Goal: Navigation & Orientation: Find specific page/section

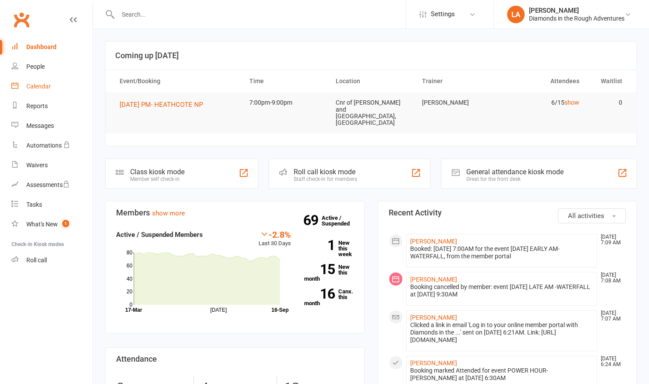
click at [36, 88] on div "Calendar" at bounding box center [38, 86] width 25 height 7
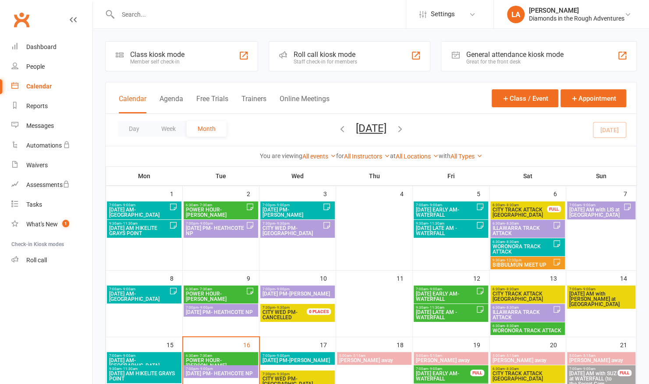
click at [219, 293] on span "POWER HOUR-[PERSON_NAME]" at bounding box center [215, 296] width 60 height 11
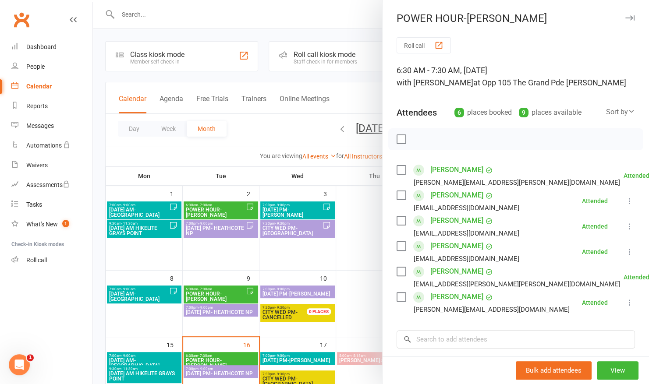
click at [215, 201] on div at bounding box center [371, 192] width 556 height 384
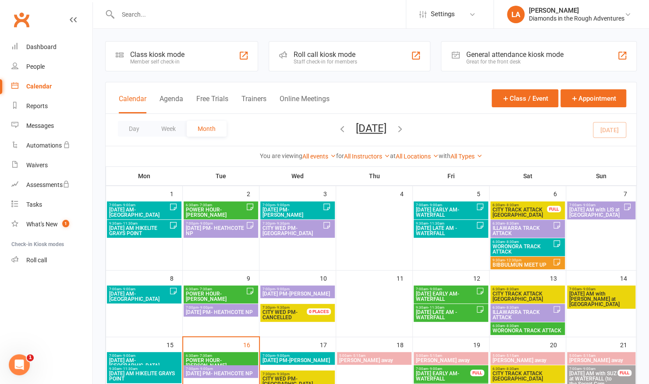
click at [217, 205] on span "6:30am - 7:30am" at bounding box center [215, 205] width 60 height 4
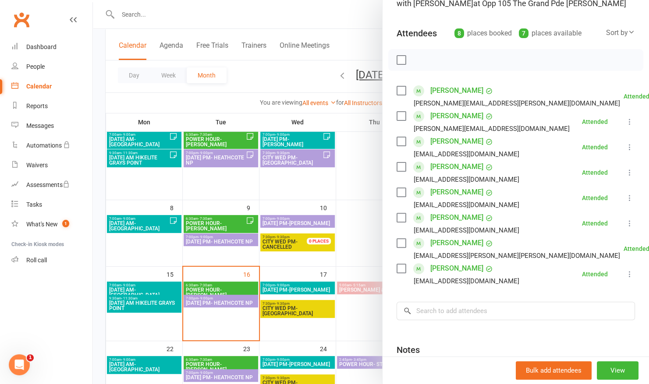
scroll to position [75, 0]
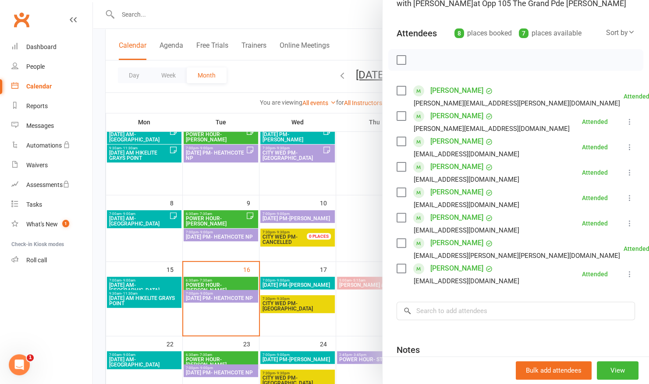
click at [313, 7] on div at bounding box center [371, 192] width 556 height 384
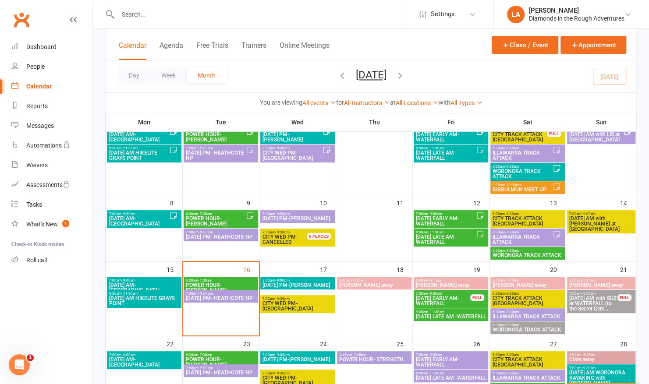
click at [530, 169] on span "WORONORA TRACK ATTACK" at bounding box center [522, 174] width 60 height 11
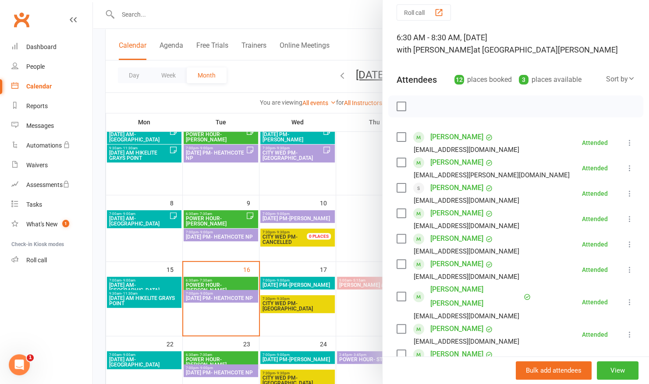
scroll to position [34, 0]
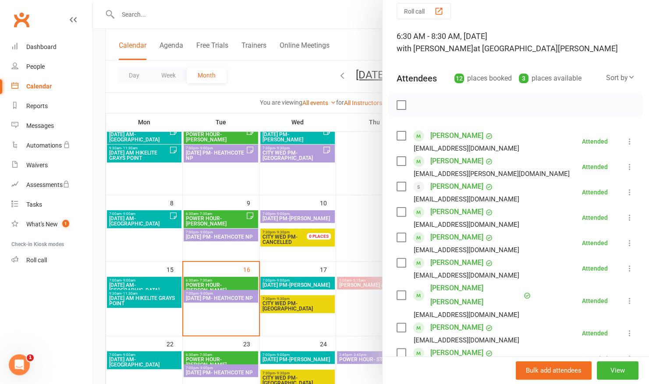
click at [334, 17] on div at bounding box center [371, 192] width 556 height 384
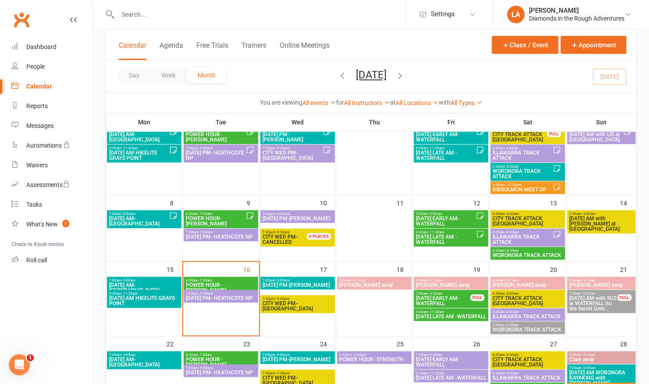
click at [405, 74] on icon "button" at bounding box center [400, 76] width 10 height 10
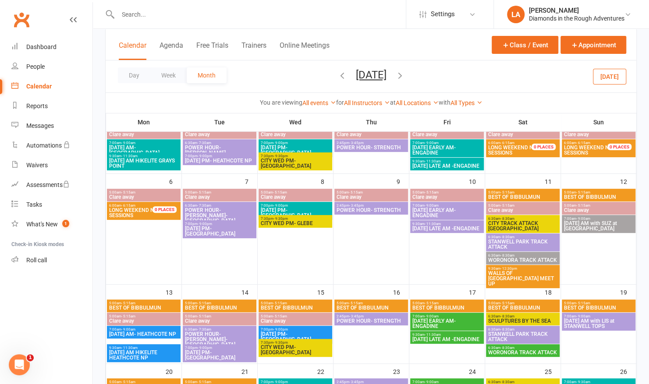
click at [405, 74] on icon "button" at bounding box center [400, 76] width 10 height 10
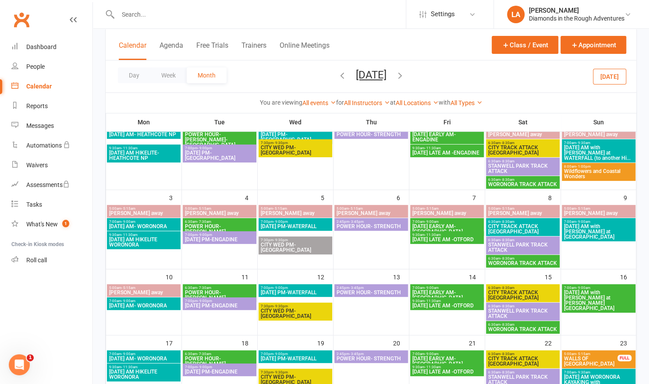
click at [580, 354] on span "- 5:15am" at bounding box center [583, 354] width 14 height 4
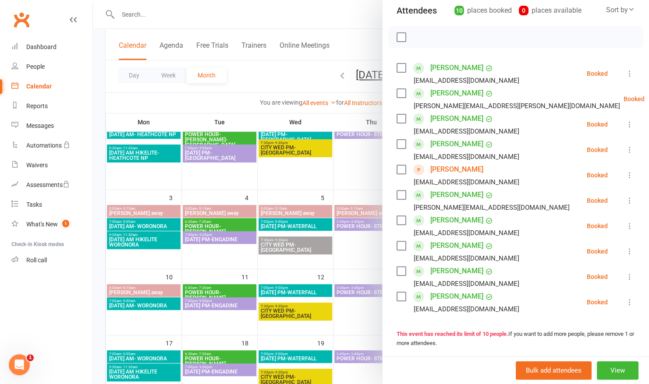
scroll to position [102, 0]
